Goal: Transaction & Acquisition: Purchase product/service

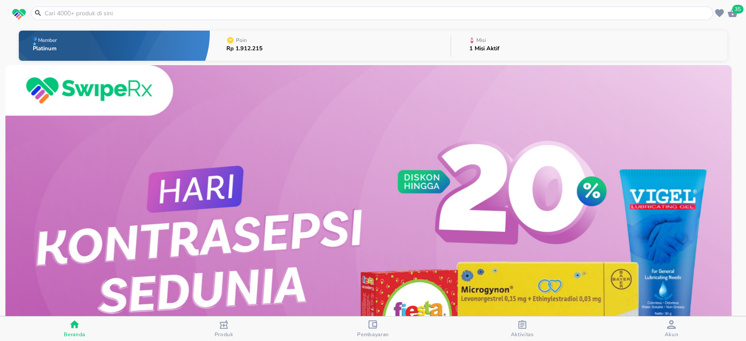
click at [451, 14] on input "text" at bounding box center [377, 13] width 667 height 9
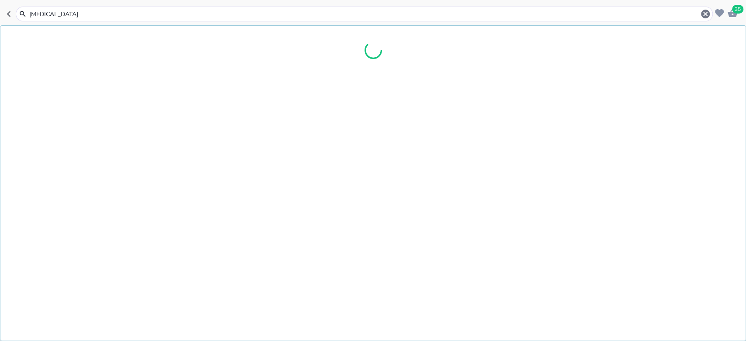
type input "[MEDICAL_DATA]"
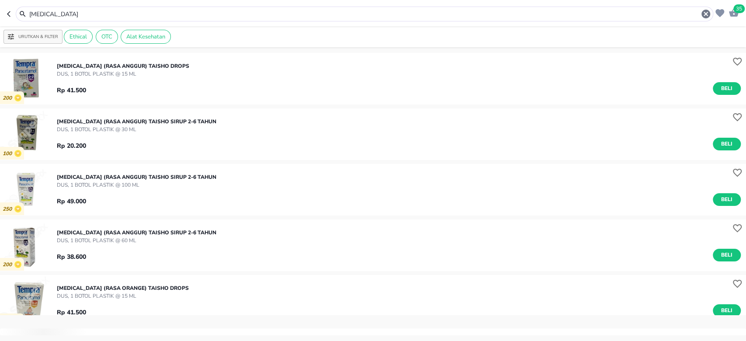
click at [173, 81] on div "Rp 41.500 Beli" at bounding box center [399, 86] width 684 height 17
click at [42, 79] on img "button" at bounding box center [25, 78] width 51 height 51
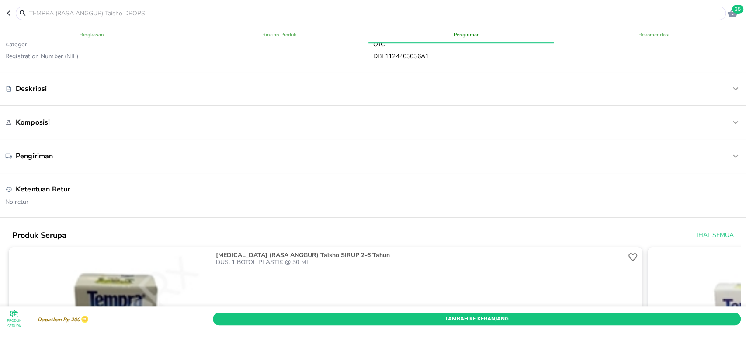
scroll to position [350, 0]
